Goal: Information Seeking & Learning: Learn about a topic

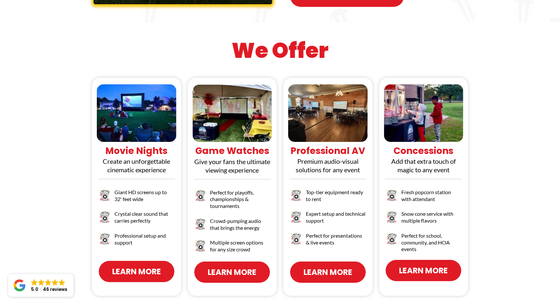
scroll to position [599, 0]
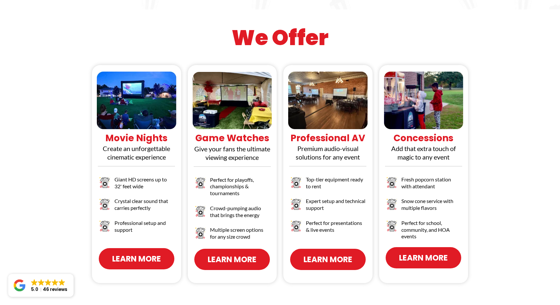
click at [129, 253] on span "Learn More" at bounding box center [136, 258] width 49 height 11
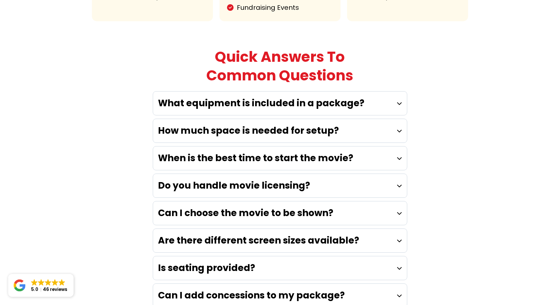
scroll to position [1749, 0]
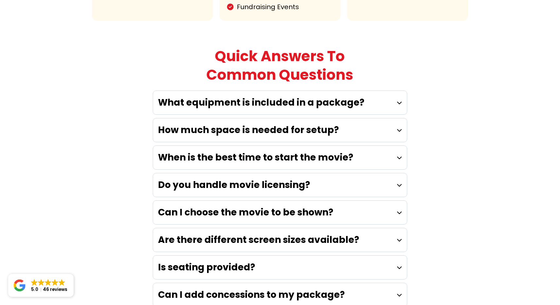
click at [400, 91] on div "What equipment is included in a package?" at bounding box center [279, 103] width 253 height 24
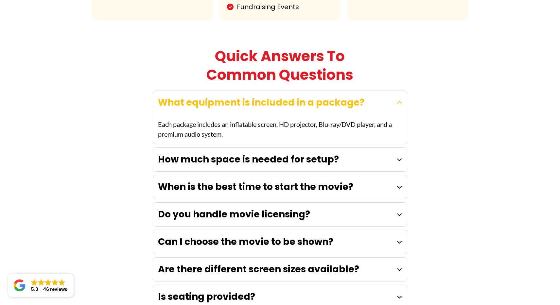
click at [400, 100] on icon at bounding box center [399, 102] width 5 height 5
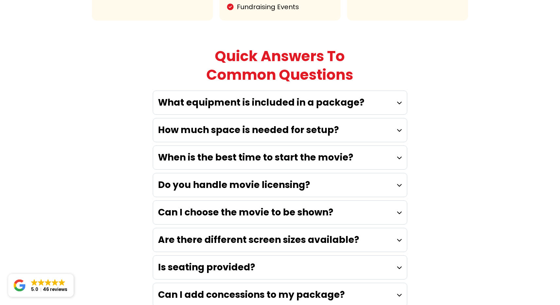
click at [457, 132] on div "Quick Answers To Common Questions What equipment is included in a package? Each…" at bounding box center [280, 208] width 383 height 338
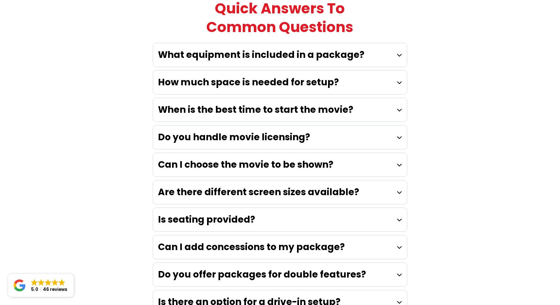
scroll to position [1797, 0]
click at [438, 56] on div "Quick Answers To Common Questions What equipment is included in a package? Each…" at bounding box center [280, 160] width 383 height 338
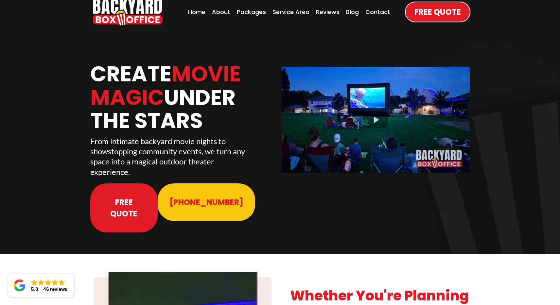
scroll to position [0, 0]
